Goal: Connect with others: Participate in discussion

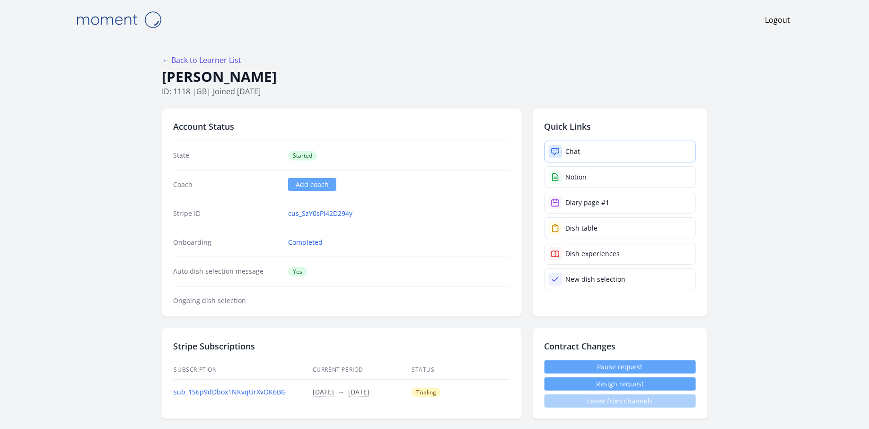
click at [577, 149] on div "Chat" at bounding box center [573, 151] width 15 height 9
click at [580, 155] on link "Chat" at bounding box center [620, 152] width 151 height 22
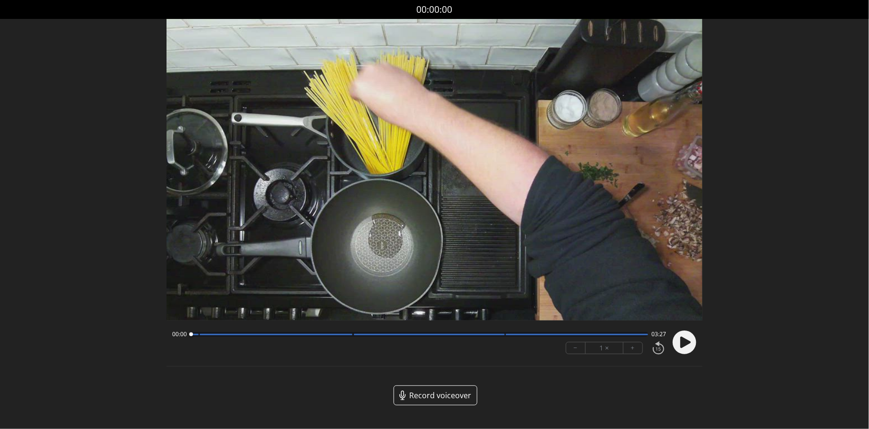
click at [685, 346] on circle at bounding box center [685, 342] width 24 height 24
